Goal: Transaction & Acquisition: Purchase product/service

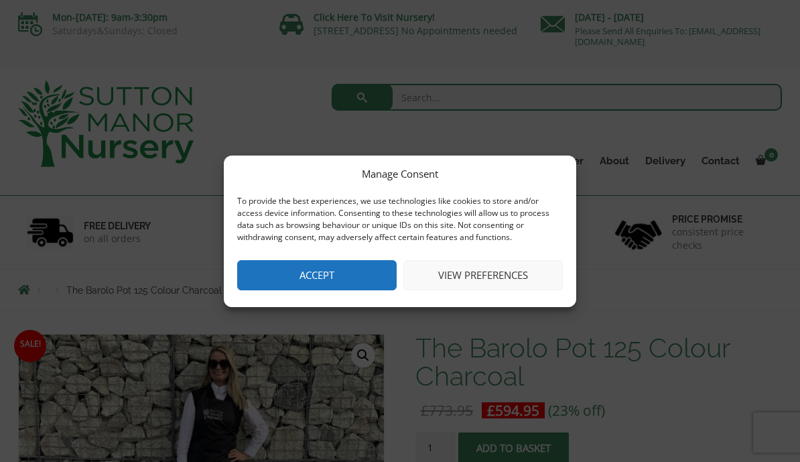
click at [370, 279] on button "Accept" at bounding box center [316, 275] width 159 height 30
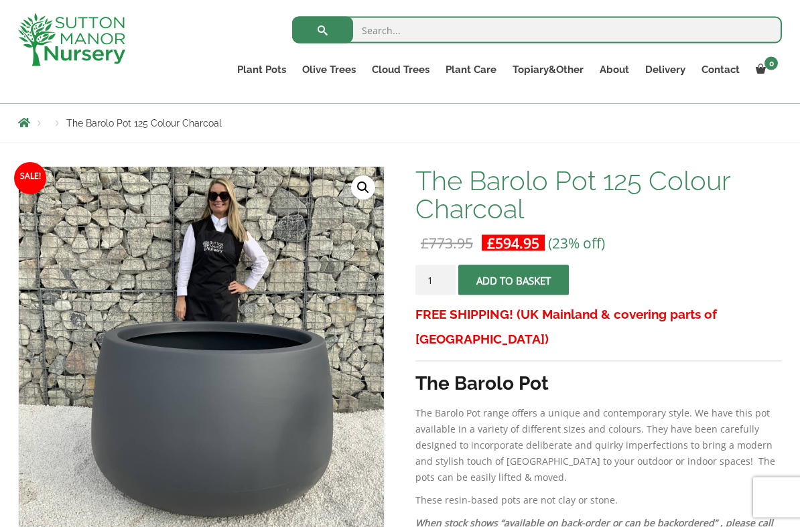
scroll to position [143, 0]
click at [0, 0] on link "Ilex Crenata Cloud Trees" at bounding box center [0, 0] width 0 height 0
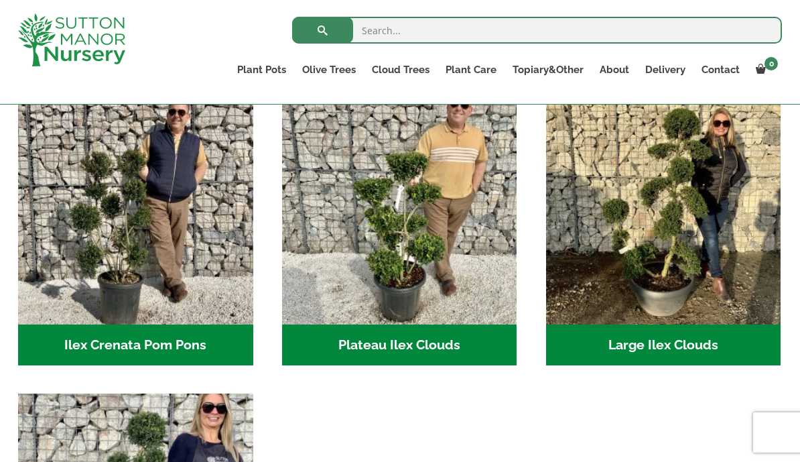
scroll to position [308, 0]
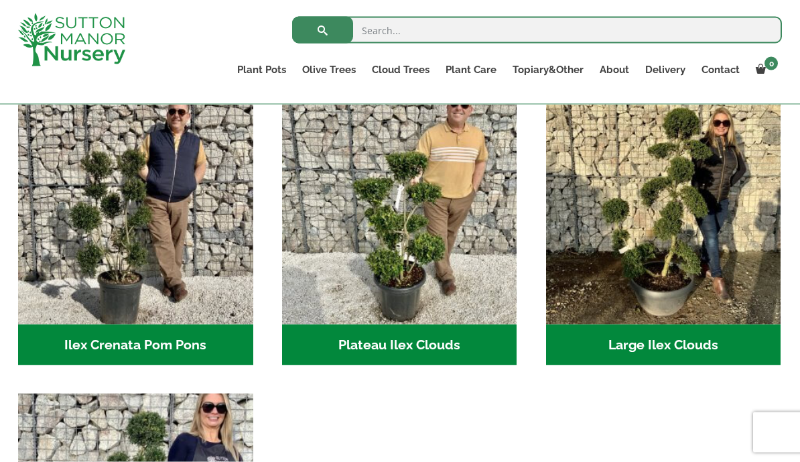
click at [650, 222] on img "Visit product category Large Ilex Clouds" at bounding box center [663, 206] width 235 height 235
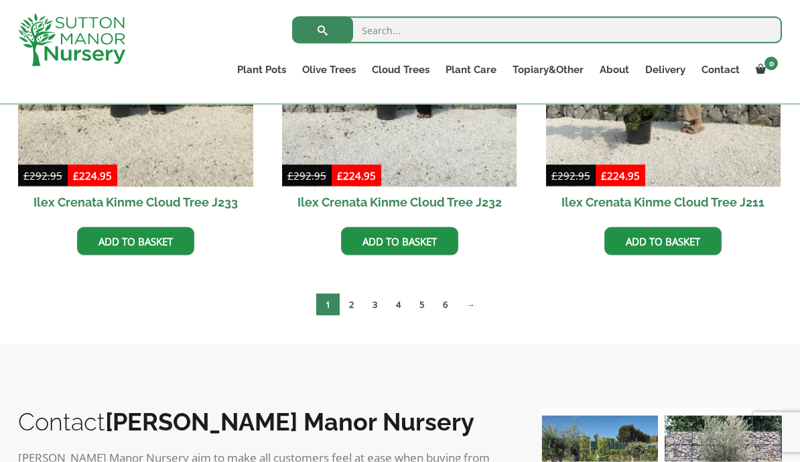
scroll to position [496, 0]
click at [473, 306] on link "→" at bounding box center [470, 304] width 27 height 22
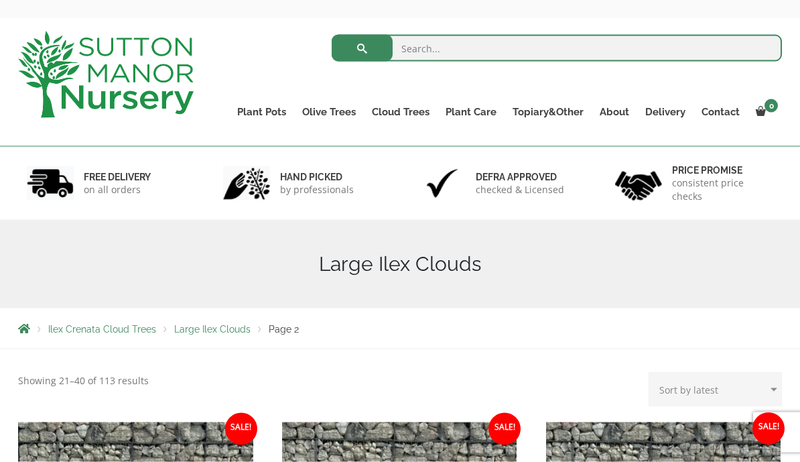
scroll to position [50, 0]
click at [0, 0] on link "Castlewellan" at bounding box center [0, 0] width 0 height 0
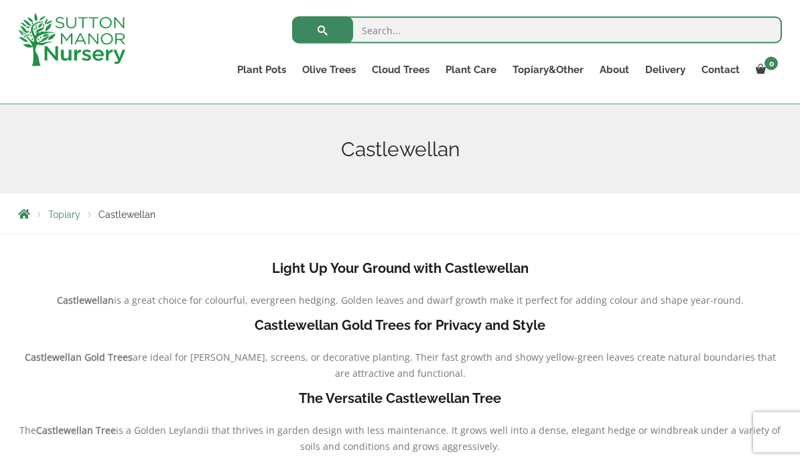
scroll to position [140, 0]
click at [0, 0] on link "Ligustrum Pom Poms" at bounding box center [0, 0] width 0 height 0
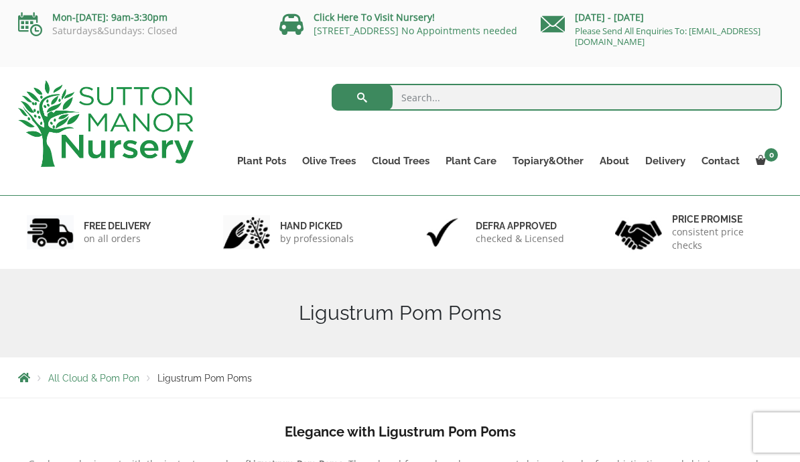
click at [0, 0] on link "Ilex Crenata Cloud Trees" at bounding box center [0, 0] width 0 height 0
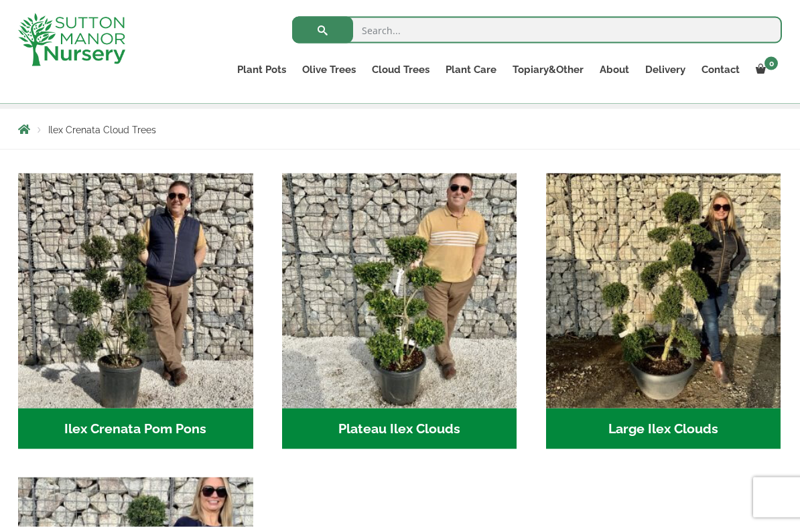
scroll to position [225, 0]
click at [416, 296] on img "Visit product category Plateau Ilex Clouds" at bounding box center [399, 290] width 235 height 235
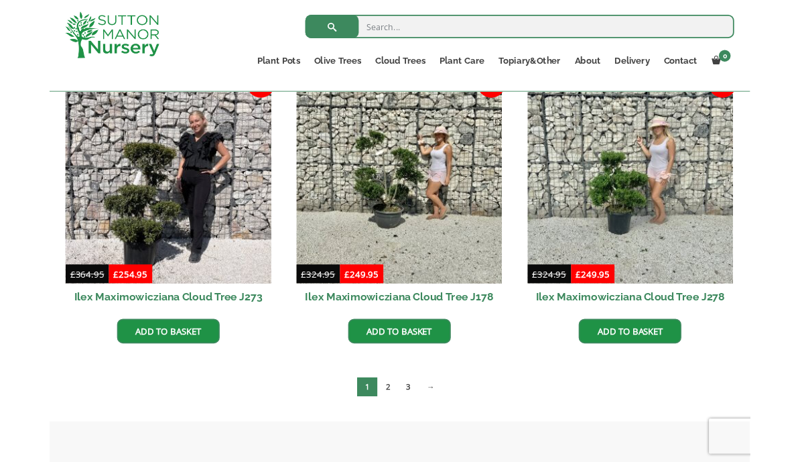
scroll to position [358, 0]
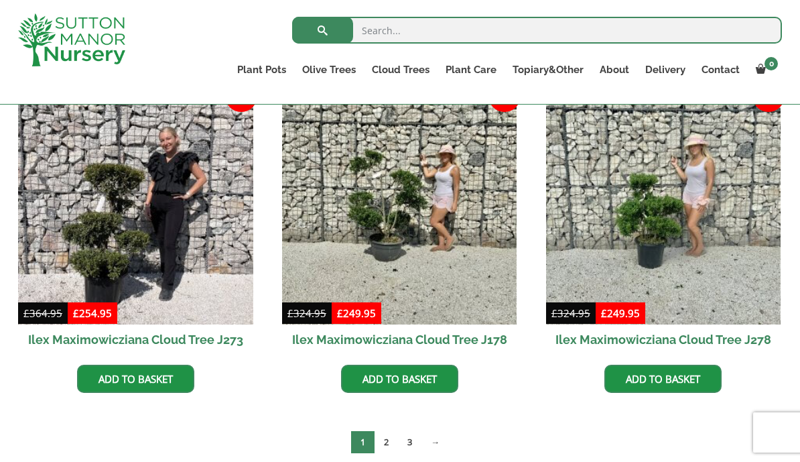
click at [635, 229] on img at bounding box center [663, 206] width 235 height 235
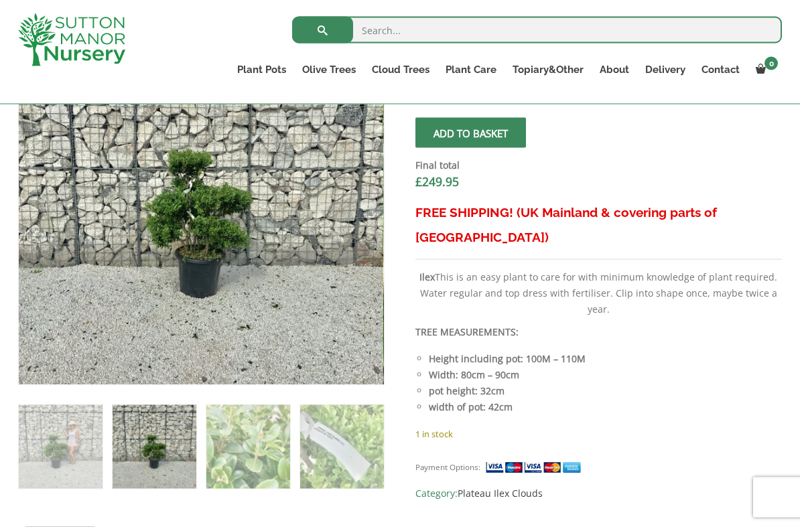
scroll to position [504, 0]
